Goal: Task Accomplishment & Management: Use online tool/utility

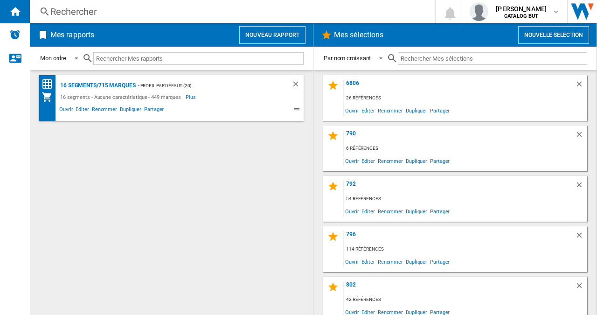
click at [278, 31] on button "Nouveau rapport" at bounding box center [272, 35] width 66 height 18
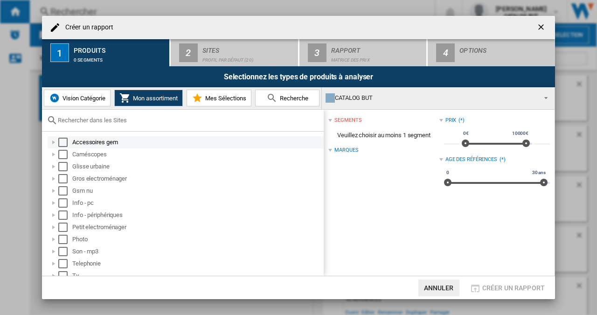
click at [67, 142] on div "Select" at bounding box center [62, 142] width 9 height 9
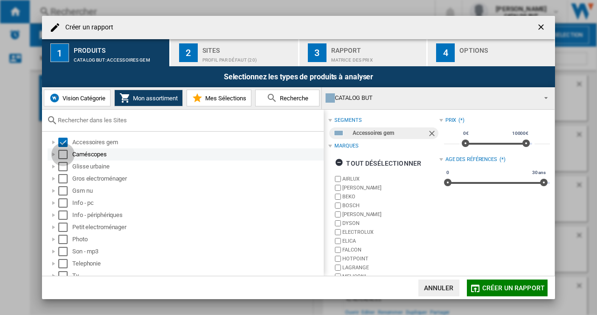
click at [66, 151] on div "Select" at bounding box center [62, 154] width 9 height 9
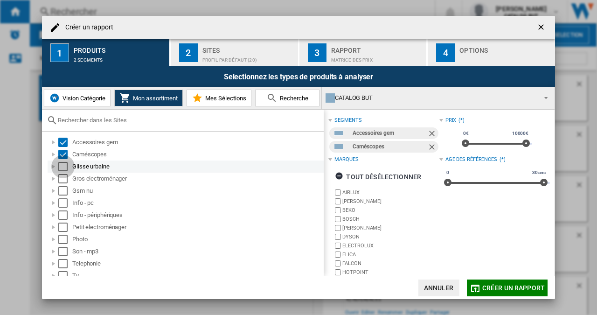
click at [66, 167] on div "Select" at bounding box center [62, 166] width 9 height 9
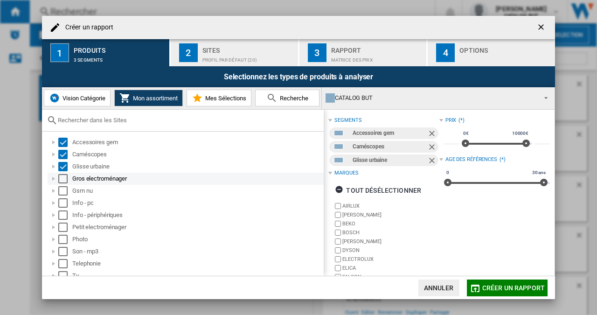
click at [65, 180] on div "Select" at bounding box center [62, 178] width 9 height 9
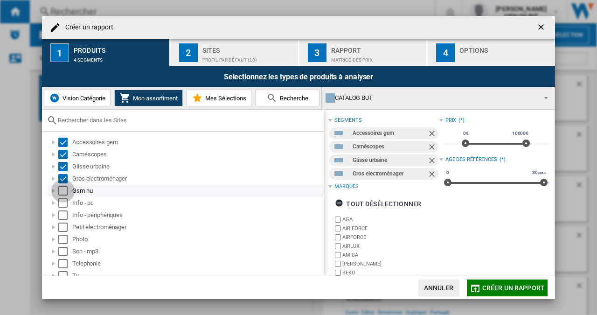
click at [65, 192] on div "Select" at bounding box center [62, 190] width 9 height 9
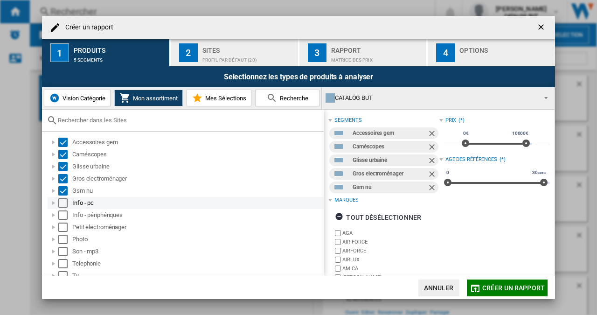
click at [64, 202] on div "Select" at bounding box center [62, 202] width 9 height 9
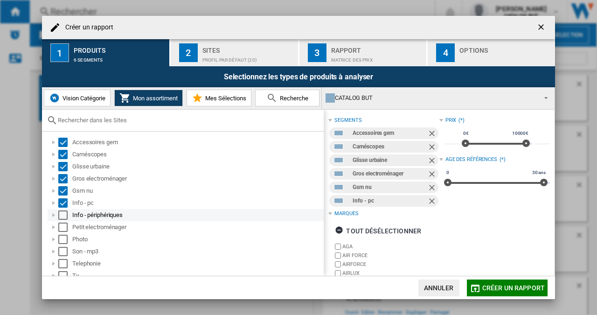
click at [62, 213] on div "Select" at bounding box center [62, 214] width 9 height 9
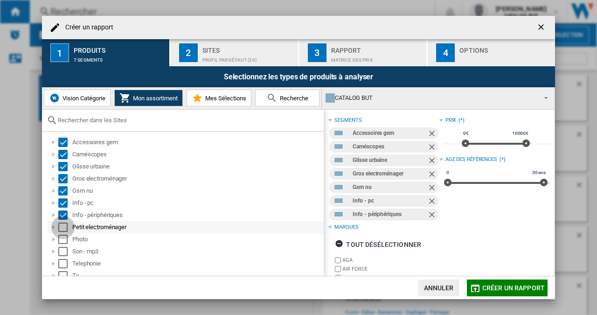
click at [62, 225] on div "Select" at bounding box center [62, 226] width 9 height 9
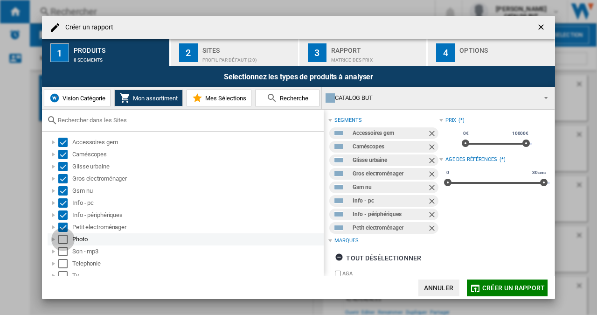
click at [64, 242] on div "Select" at bounding box center [62, 239] width 9 height 9
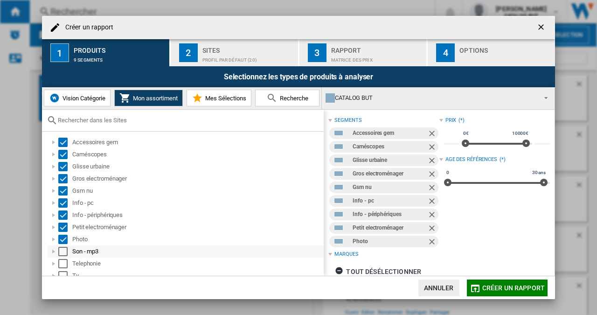
click at [63, 249] on div "Select" at bounding box center [62, 251] width 9 height 9
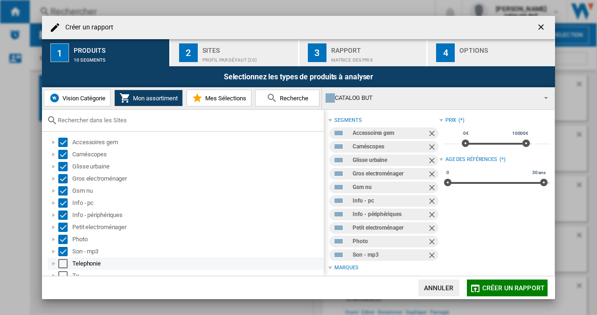
click at [63, 261] on div "Select" at bounding box center [62, 263] width 9 height 9
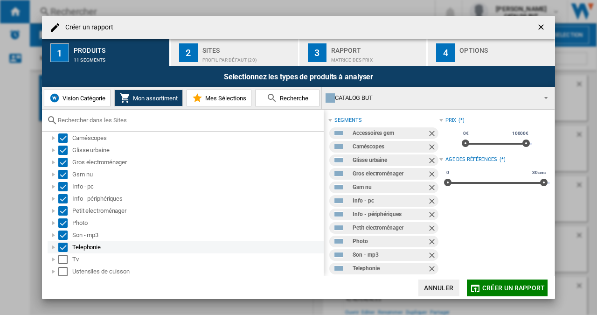
scroll to position [30, 0]
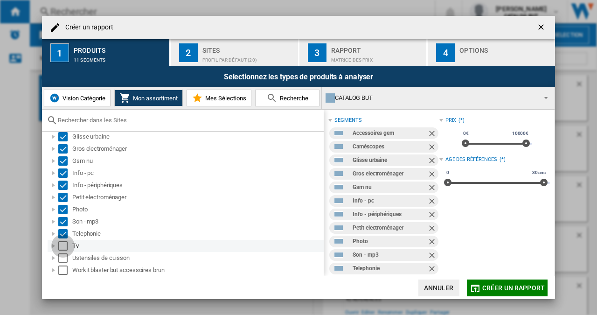
click at [63, 248] on div "Select" at bounding box center [62, 245] width 9 height 9
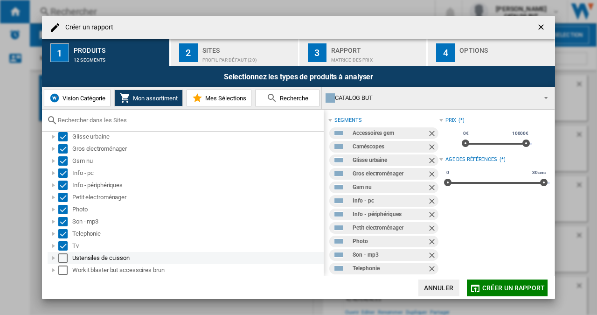
click at [62, 257] on div "Select" at bounding box center [62, 257] width 9 height 9
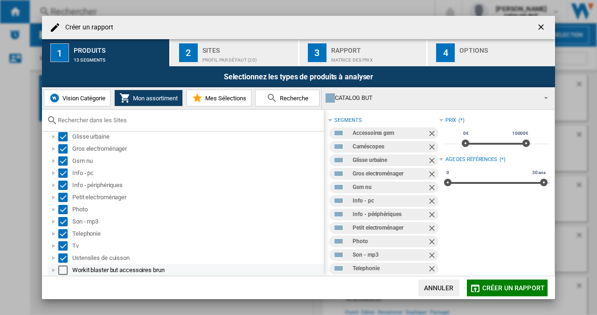
click at [62, 267] on div "Select" at bounding box center [62, 269] width 9 height 9
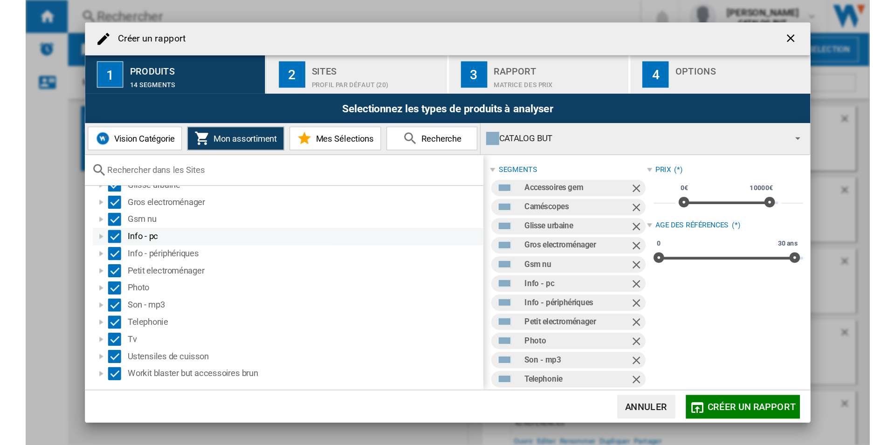
scroll to position [0, 0]
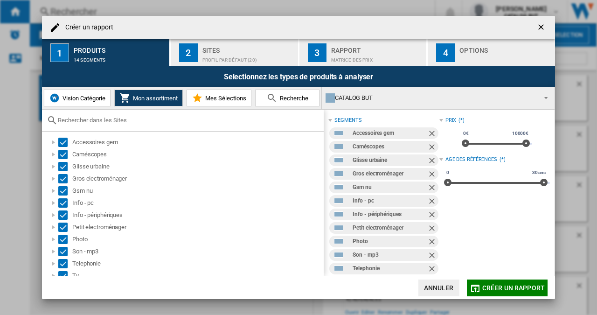
click at [218, 47] on div "Sites" at bounding box center [248, 48] width 92 height 10
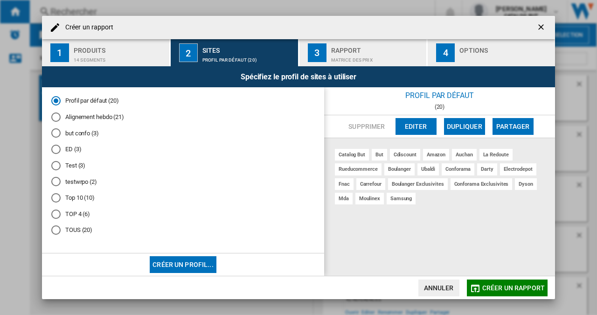
click at [109, 118] on md-radio-button "Alignement hebdo (21)" at bounding box center [183, 116] width 264 height 9
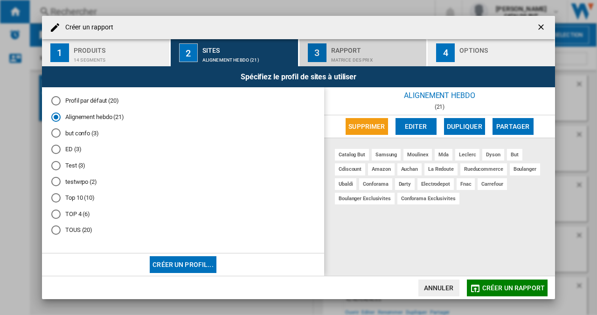
click at [349, 59] on div "Matrice des prix" at bounding box center [377, 58] width 92 height 10
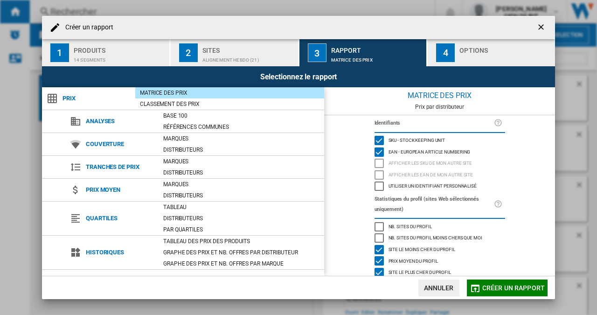
click at [461, 56] on div "button" at bounding box center [505, 58] width 92 height 10
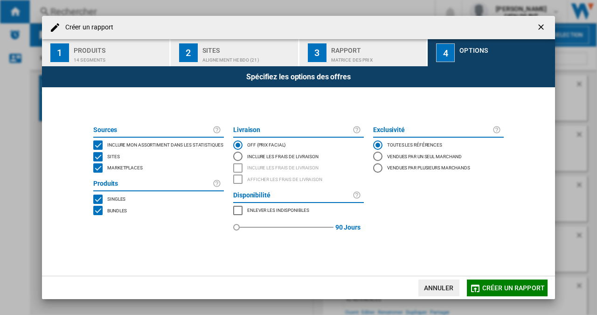
click at [130, 168] on span "Marketplaces" at bounding box center [124, 167] width 35 height 7
click at [534, 286] on span "Créer un rapport" at bounding box center [513, 287] width 62 height 7
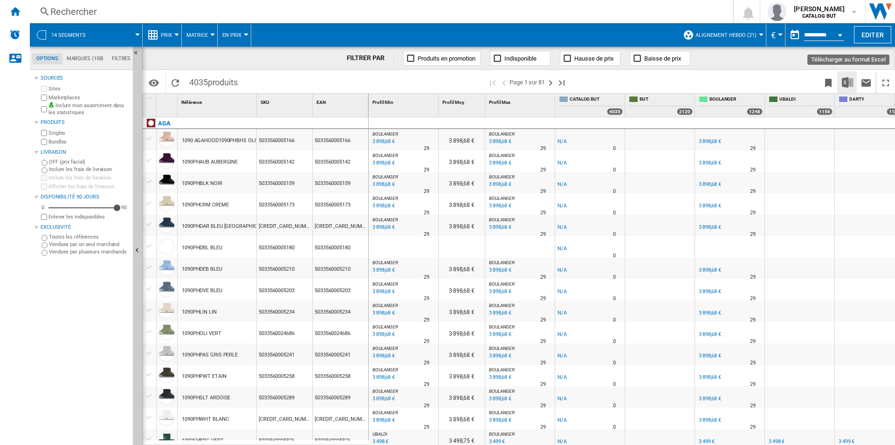
click at [597, 77] on img "Télécharger au format Excel" at bounding box center [847, 82] width 11 height 11
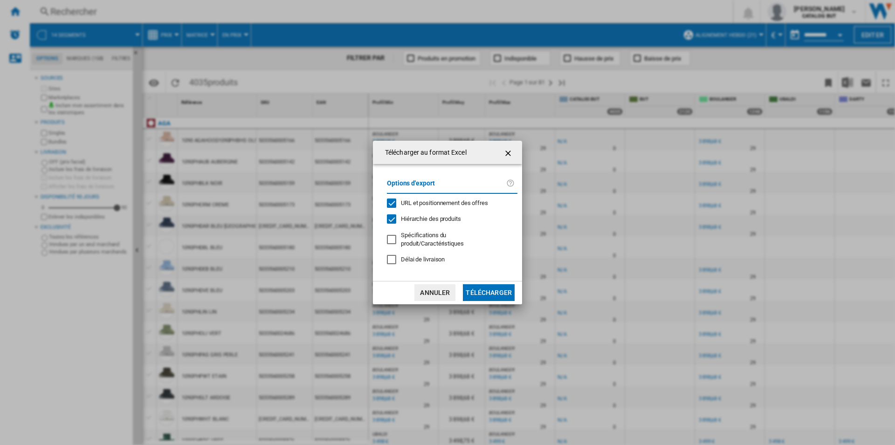
click at [465, 207] on span "URL et positionnement des offres" at bounding box center [444, 203] width 87 height 7
click at [492, 284] on button "Télécharger" at bounding box center [489, 292] width 52 height 17
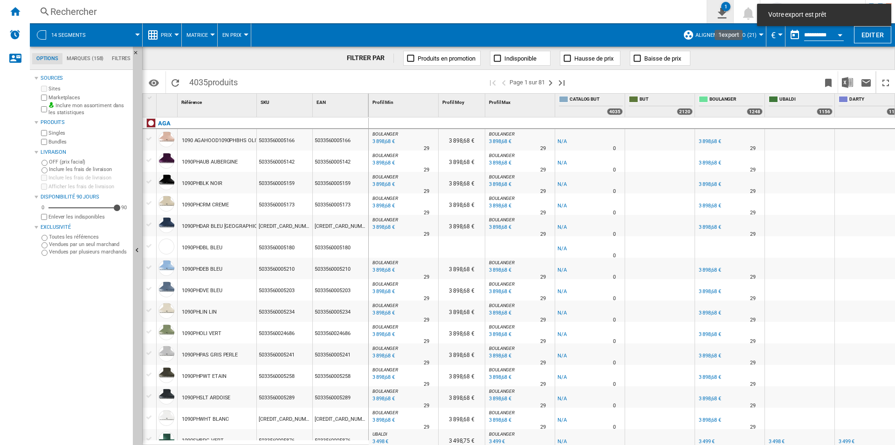
click at [597, 17] on ng-md-icon "1\a export" at bounding box center [720, 12] width 11 height 12
